Goal: Book appointment/travel/reservation

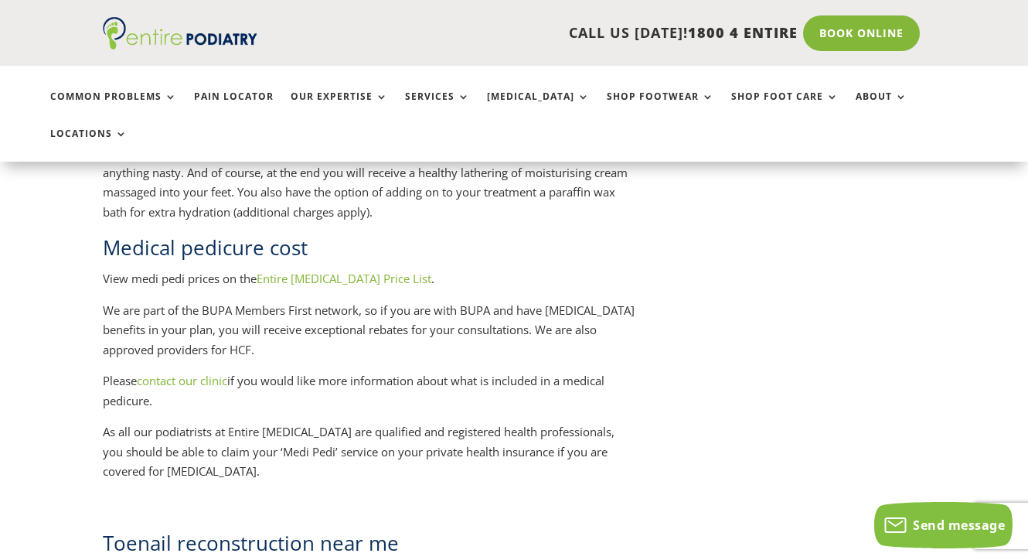
scroll to position [1994, 0]
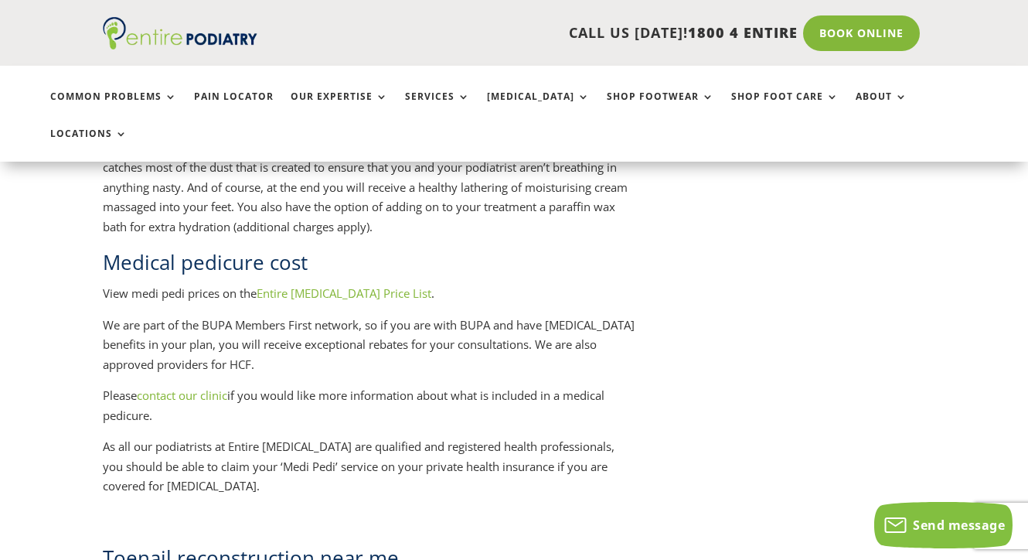
click at [292, 285] on link "Entire [MEDICAL_DATA] Price List" at bounding box center [344, 292] width 175 height 15
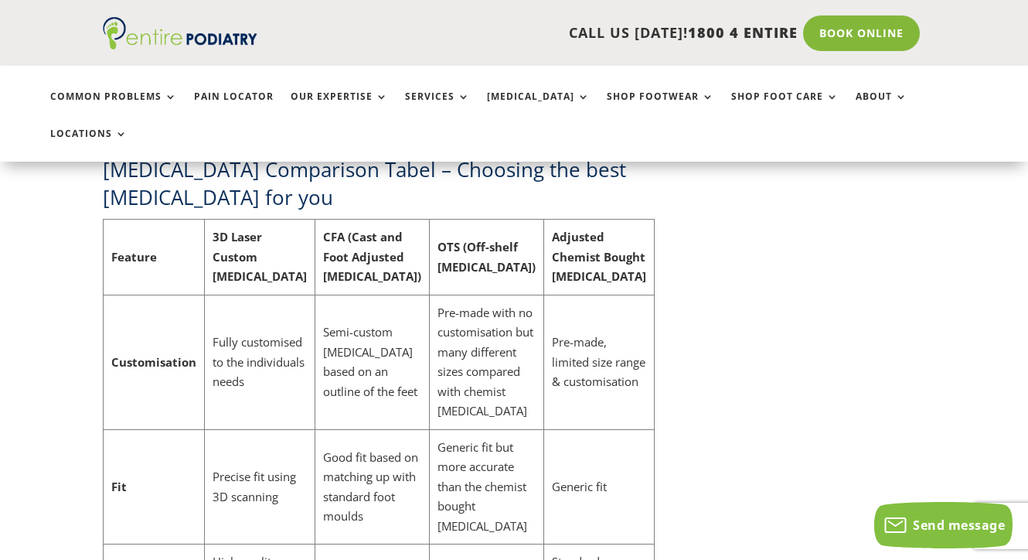
scroll to position [4777, 0]
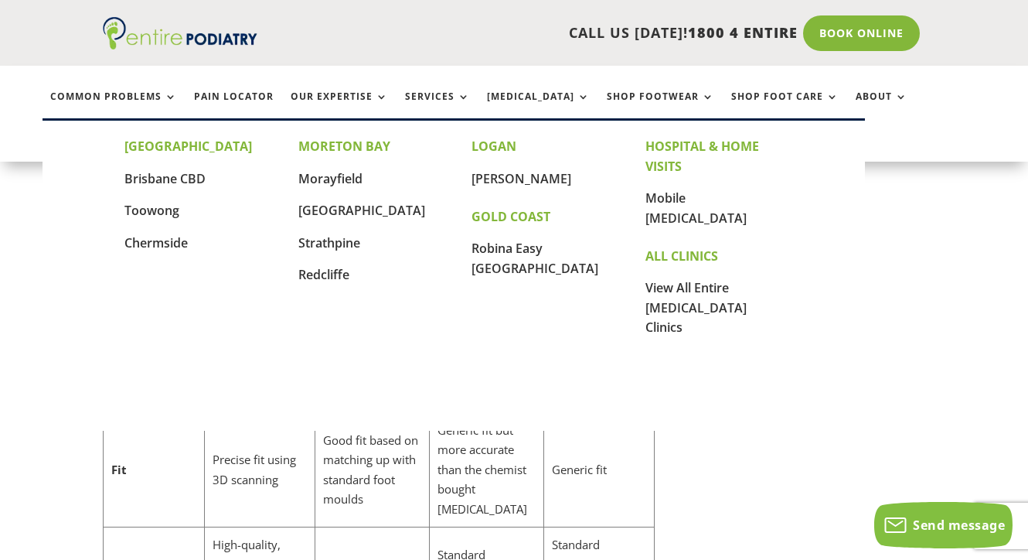
click at [128, 128] on link "Locations" at bounding box center [88, 144] width 77 height 33
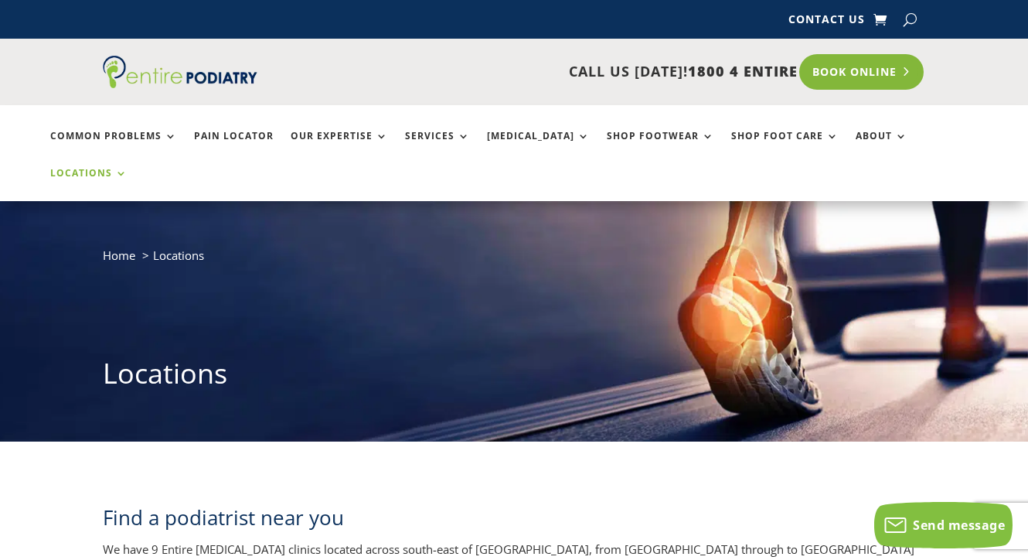
click at [887, 72] on link "Book Online" at bounding box center [861, 72] width 124 height 36
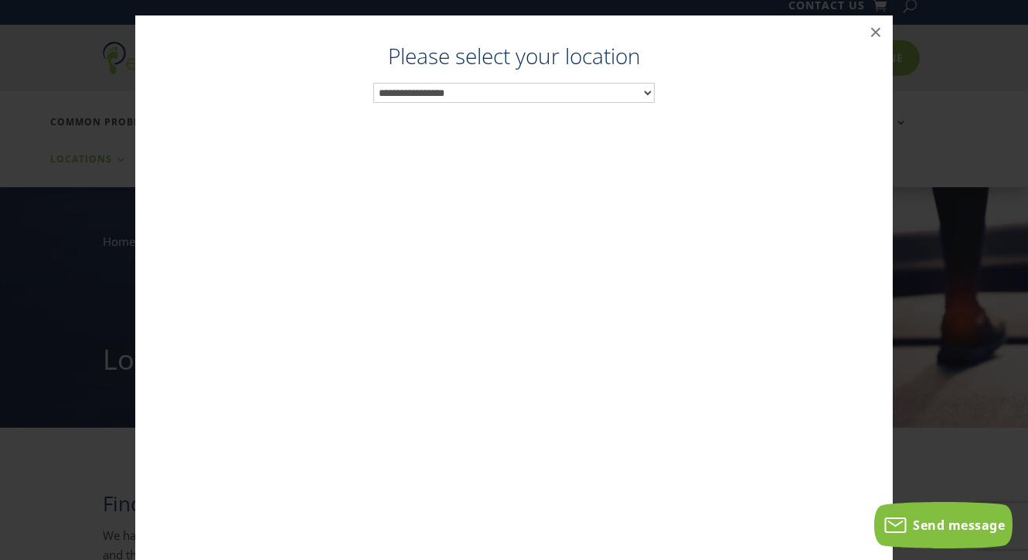
scroll to position [15, 0]
click at [644, 89] on select "**********" at bounding box center [514, 93] width 282 height 20
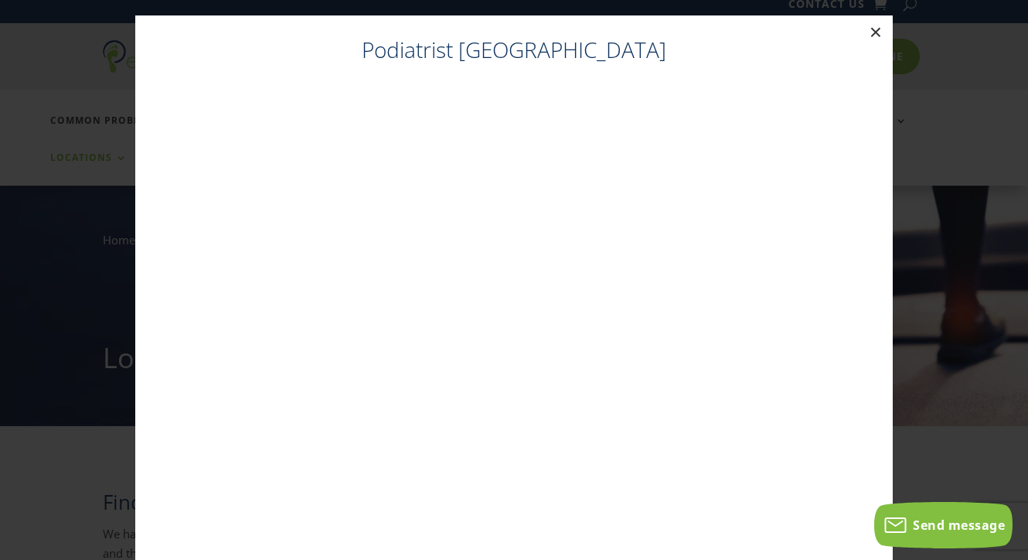
click at [876, 33] on button "×" at bounding box center [876, 32] width 34 height 34
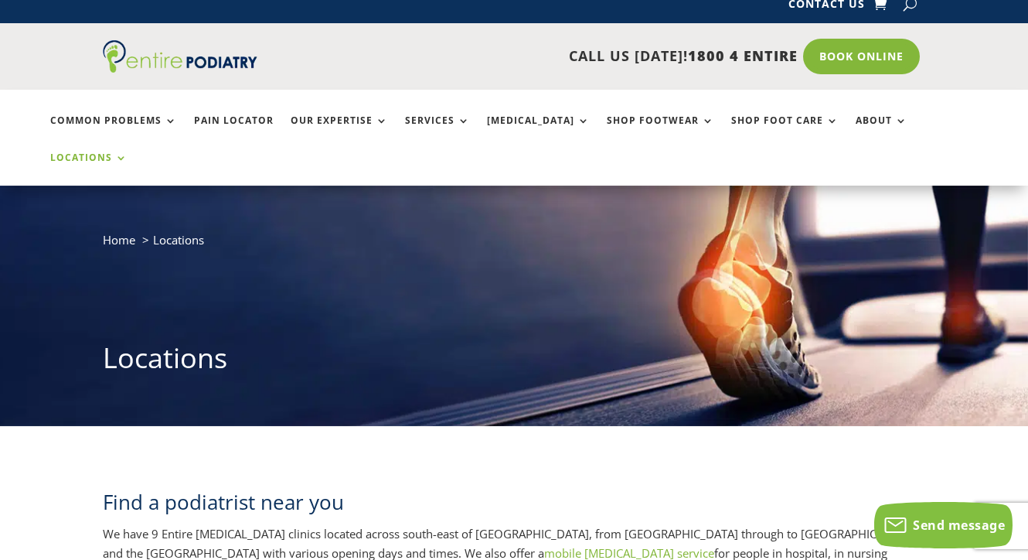
scroll to position [0, 0]
